Goal: Task Accomplishment & Management: Use online tool/utility

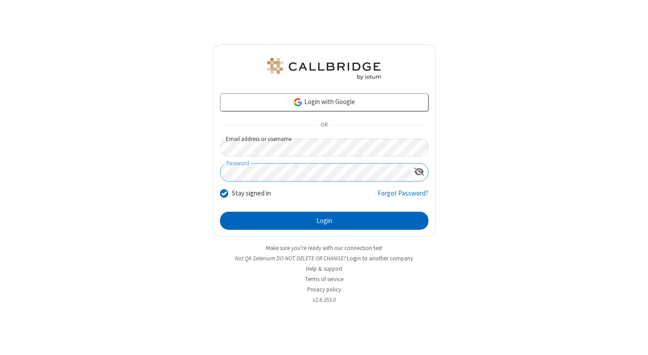
click at [324, 221] on button "Login" at bounding box center [324, 221] width 208 height 18
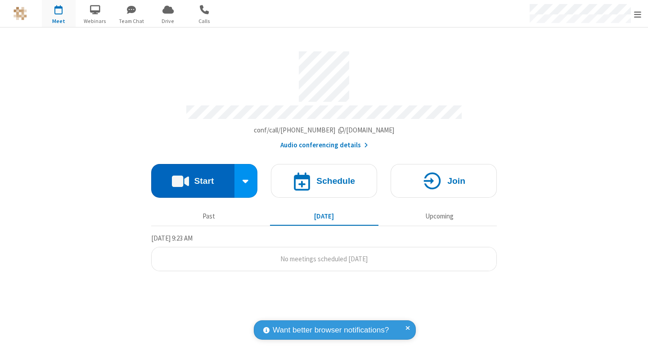
click at [193, 176] on button "Start" at bounding box center [192, 181] width 83 height 34
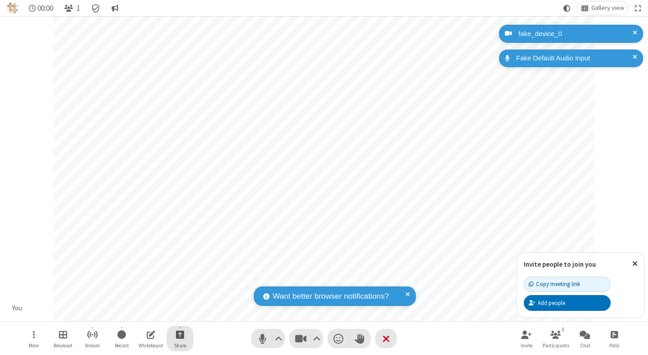
click at [180, 334] on span "Start sharing" at bounding box center [180, 334] width 9 height 11
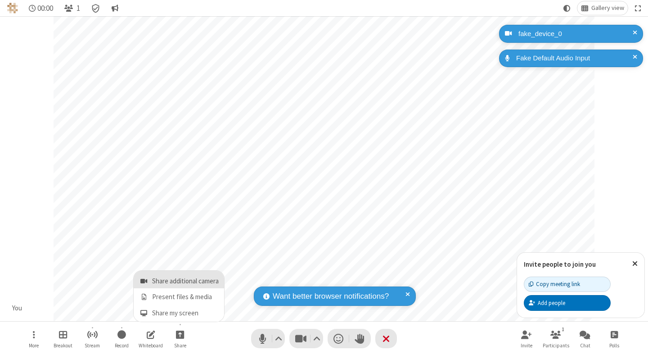
click at [180, 279] on span "Share additional camera" at bounding box center [185, 281] width 67 height 8
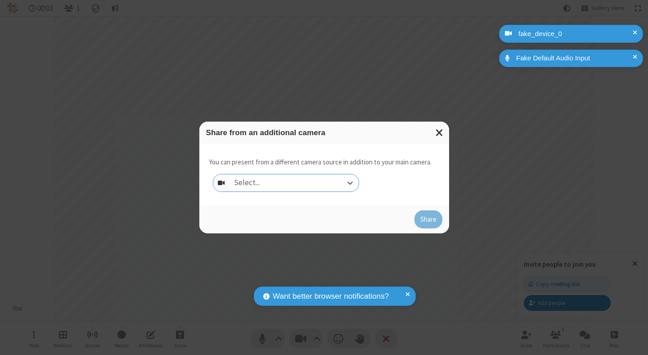
click at [294, 183] on div "Select..." at bounding box center [294, 182] width 129 height 17
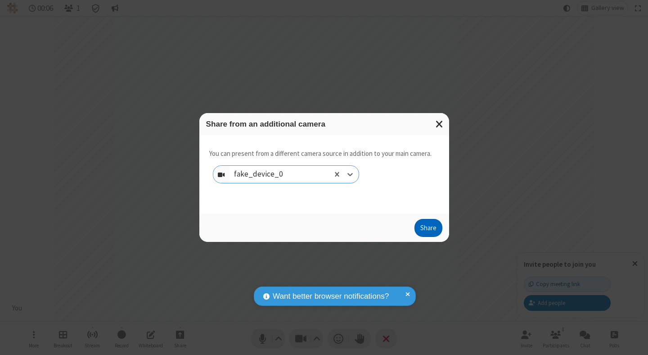
click at [428, 230] on button "Share" at bounding box center [428, 228] width 28 height 18
